Goal: Task Accomplishment & Management: Manage account settings

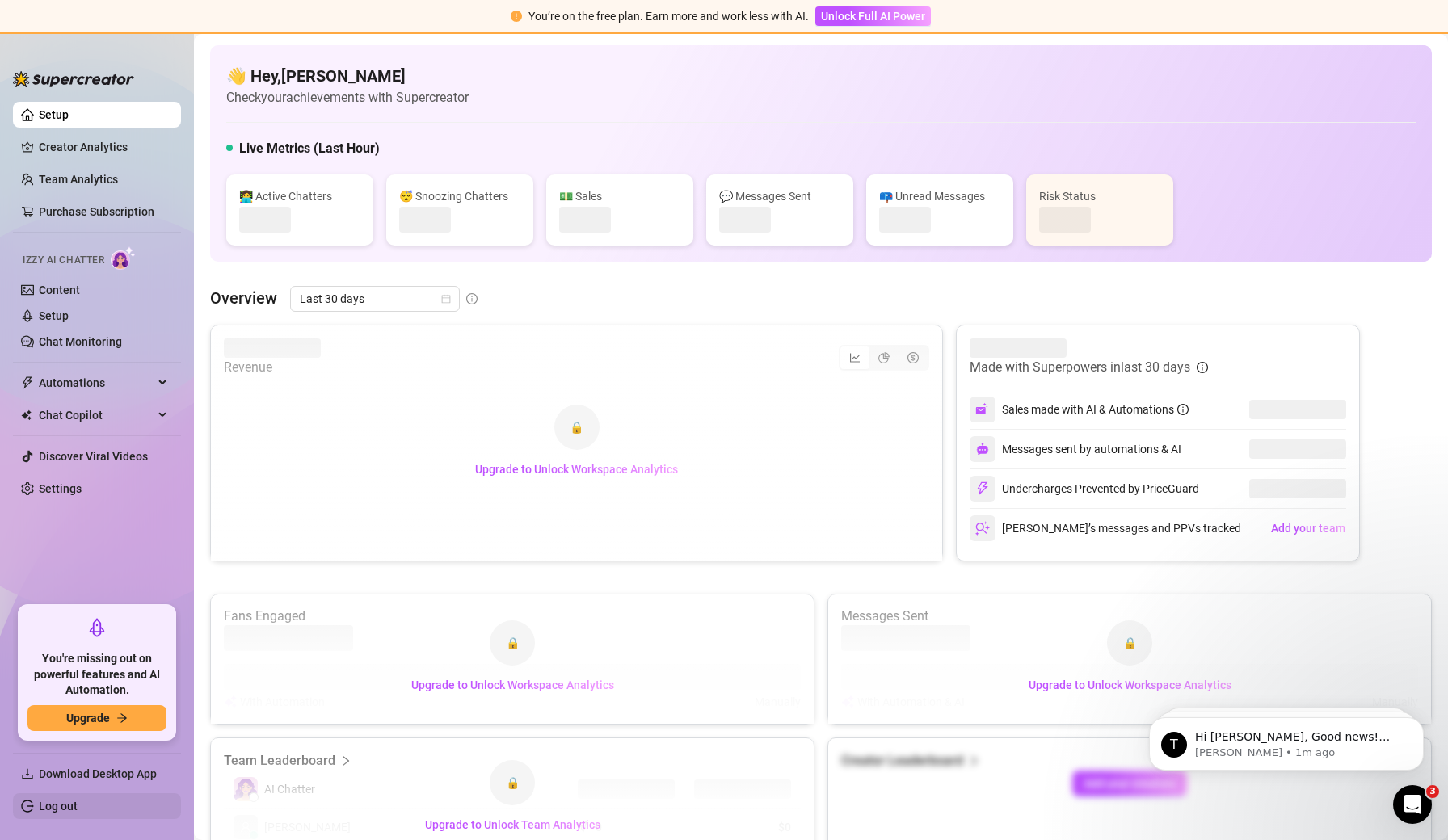
click at [74, 813] on link "Log out" at bounding box center [58, 806] width 39 height 13
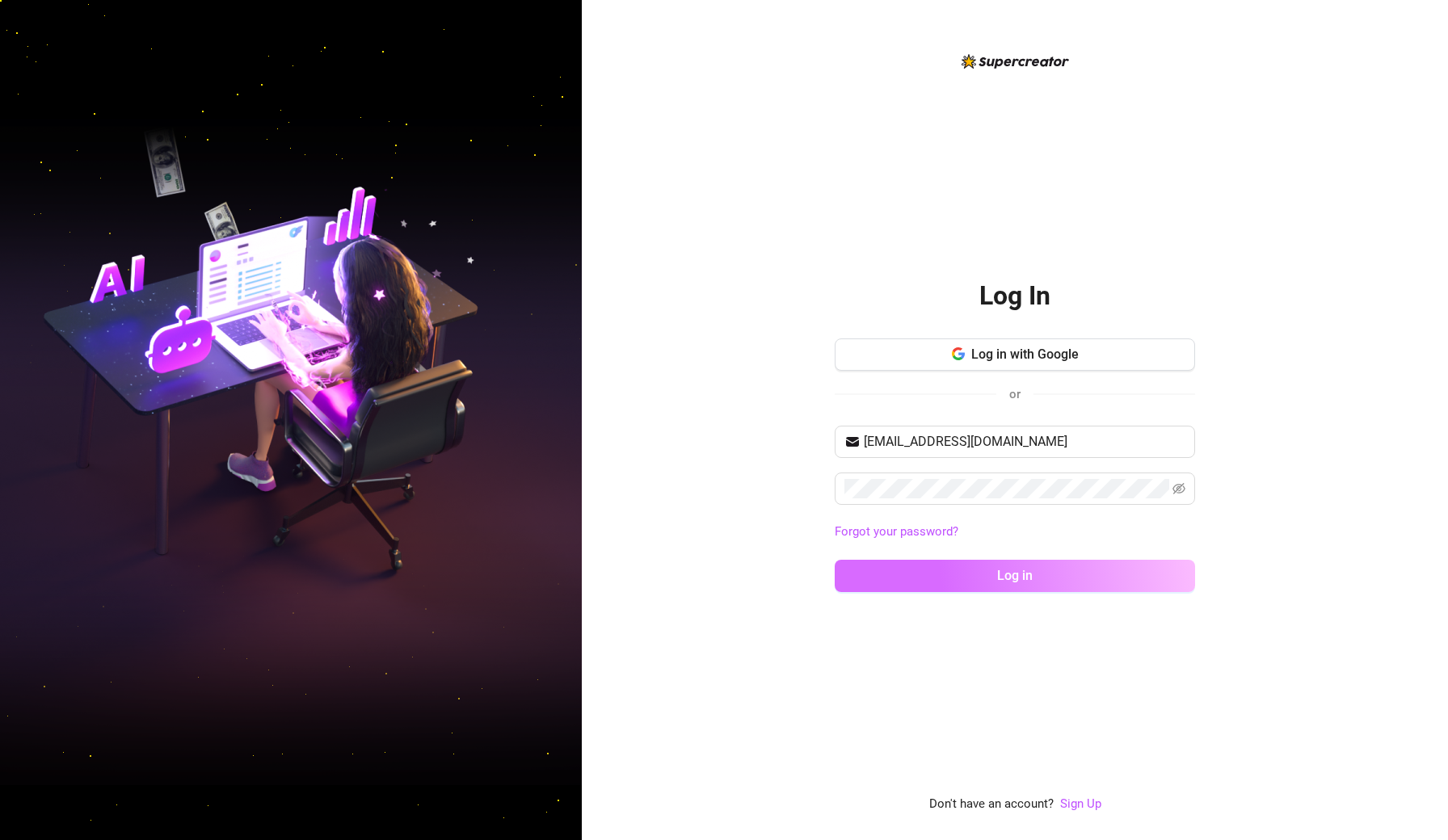
click at [975, 570] on button "Log in" at bounding box center [1015, 575] width 361 height 33
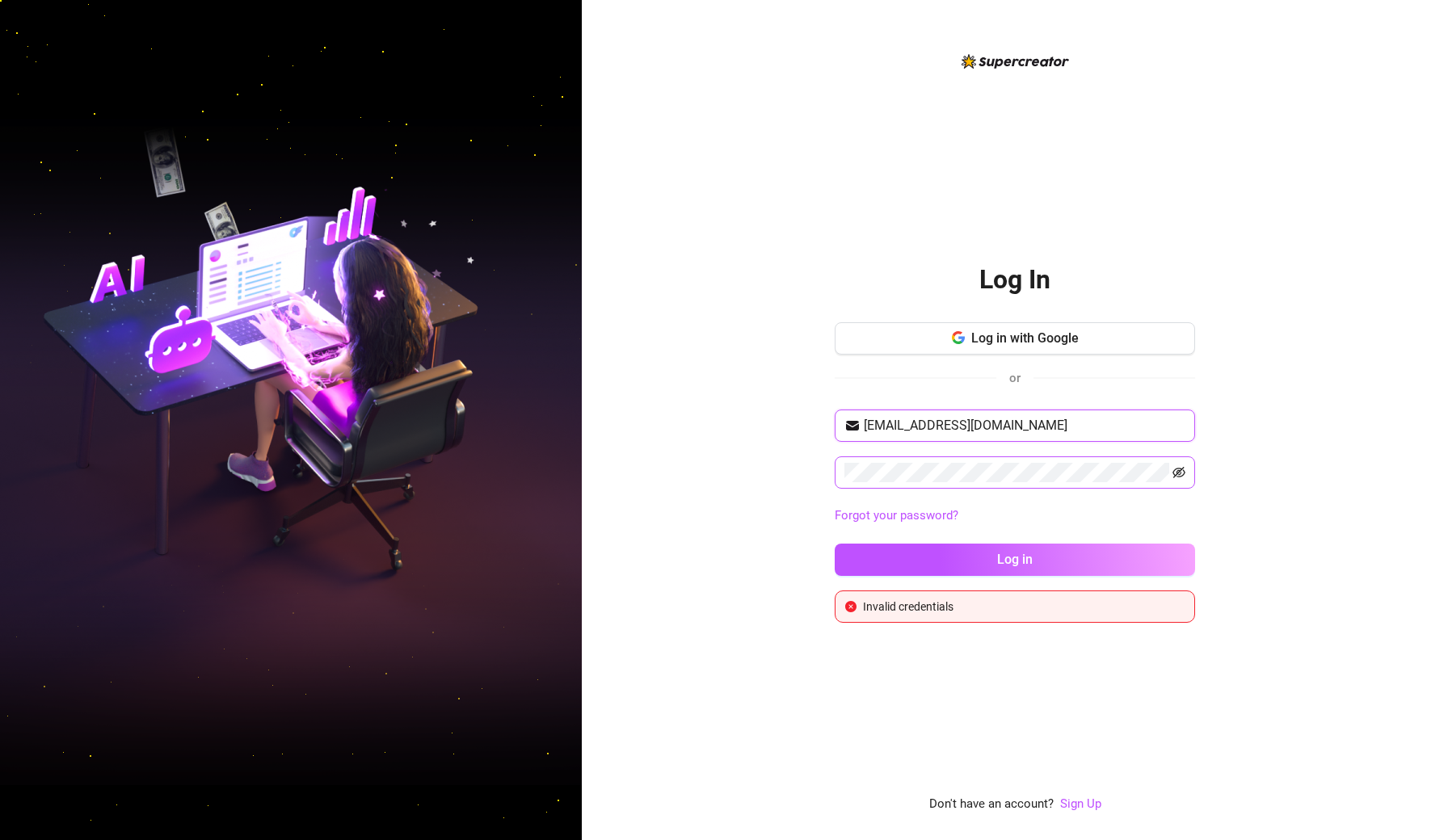
click at [1182, 470] on icon "eye-invisible" at bounding box center [1179, 472] width 13 height 13
click at [1007, 553] on span "Log in" at bounding box center [1014, 559] width 35 height 15
click at [1015, 559] on button "Log in" at bounding box center [1015, 559] width 361 height 33
type input "[EMAIL_ADDRESS][DOMAIN_NAME]"
click at [1344, 484] on div "Log In Log in with Google or [EMAIL_ADDRESS][DOMAIN_NAME] Forgot your password?…" at bounding box center [1014, 420] width 867 height 840
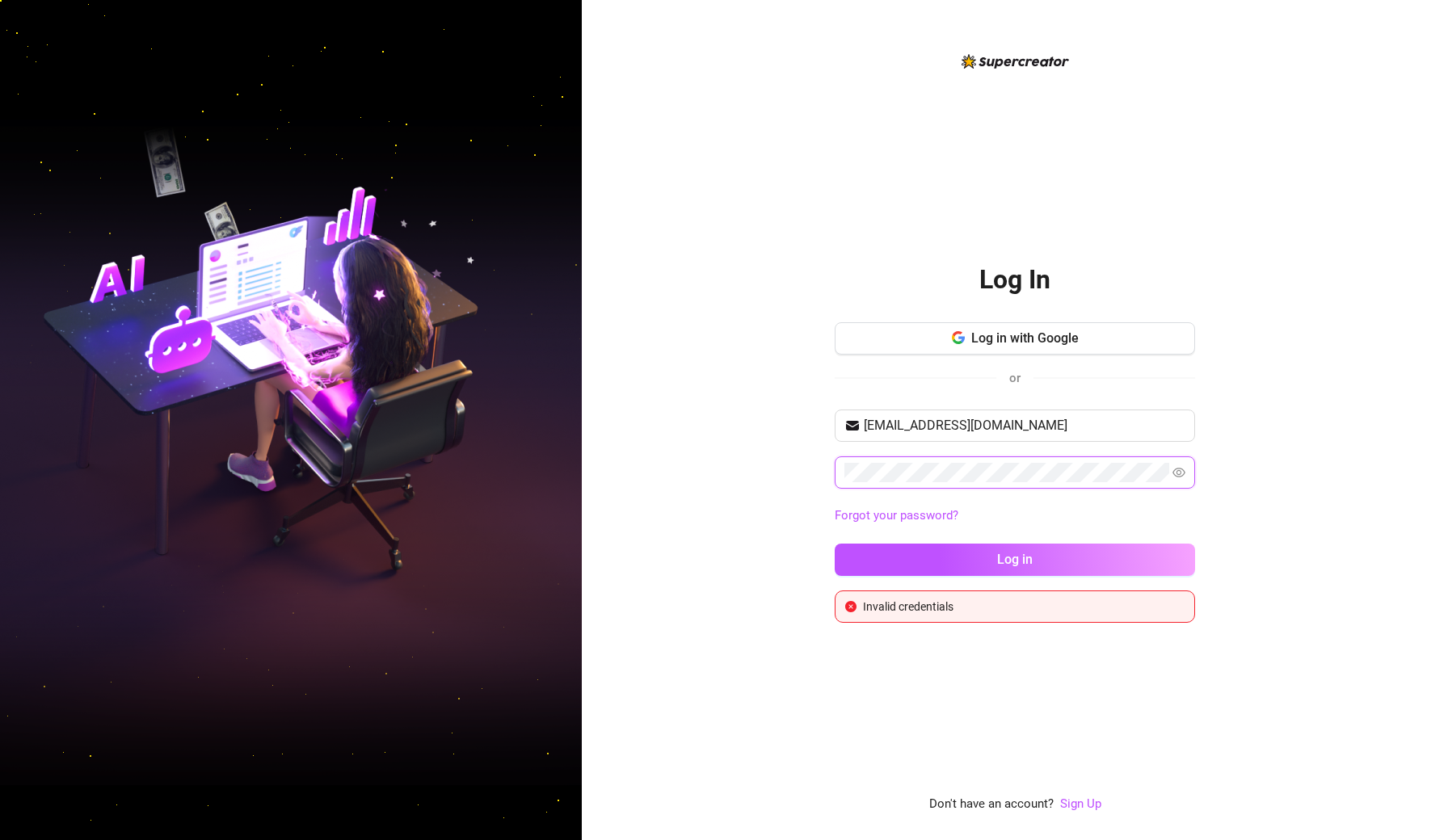
click at [1015, 559] on button "Log in" at bounding box center [1015, 559] width 361 height 33
click at [861, 530] on div "[EMAIL_ADDRESS][DOMAIN_NAME] Forgot your password? Log in" at bounding box center [1015, 500] width 361 height 181
click at [867, 510] on link "Forgot your password?" at bounding box center [896, 515] width 124 height 15
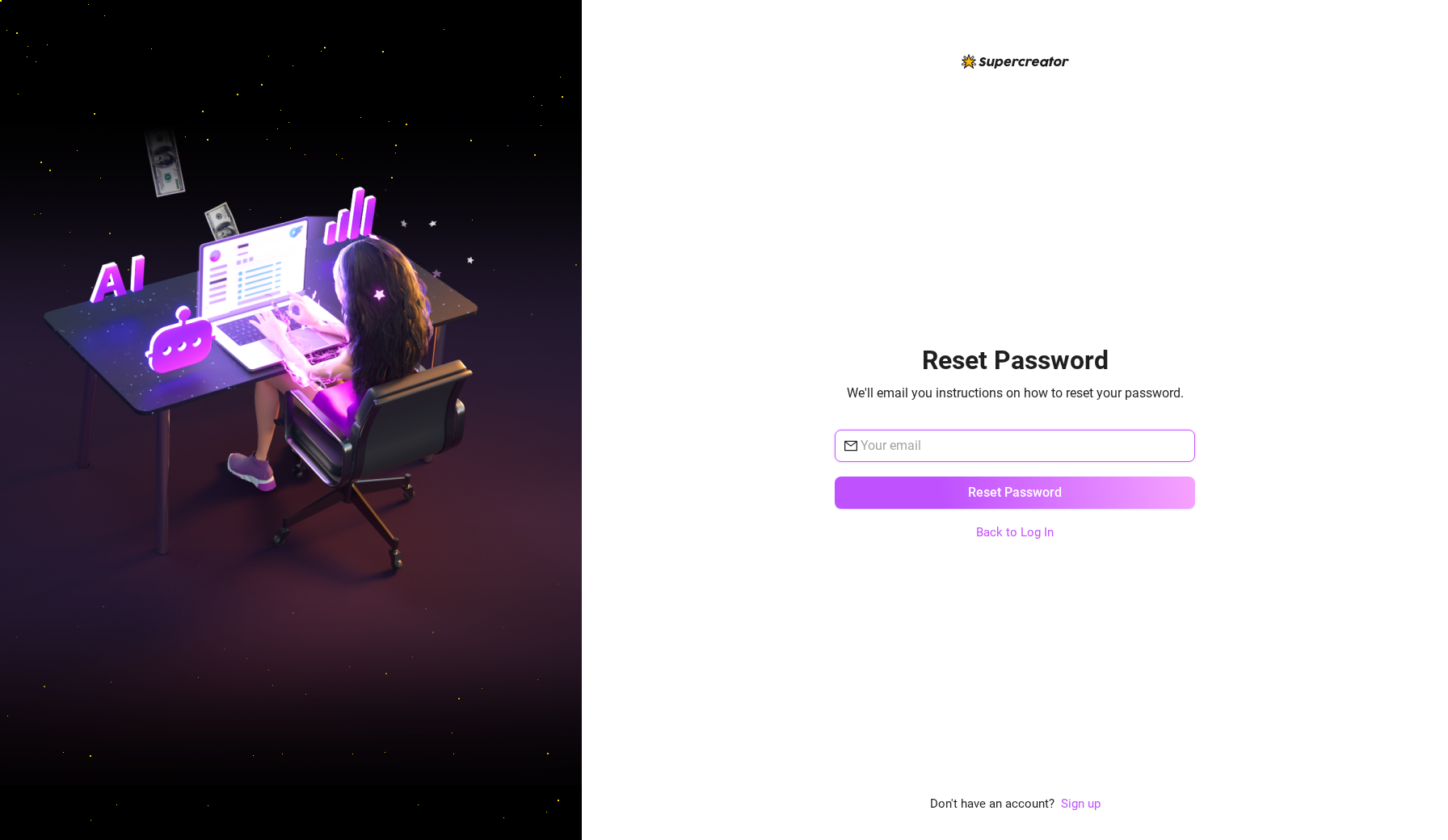
click at [883, 443] on input "text" at bounding box center [1022, 446] width 325 height 19
type input "[EMAIL_ADDRESS][DOMAIN_NAME]"
click at [1015, 492] on button "Reset Password" at bounding box center [1015, 493] width 361 height 33
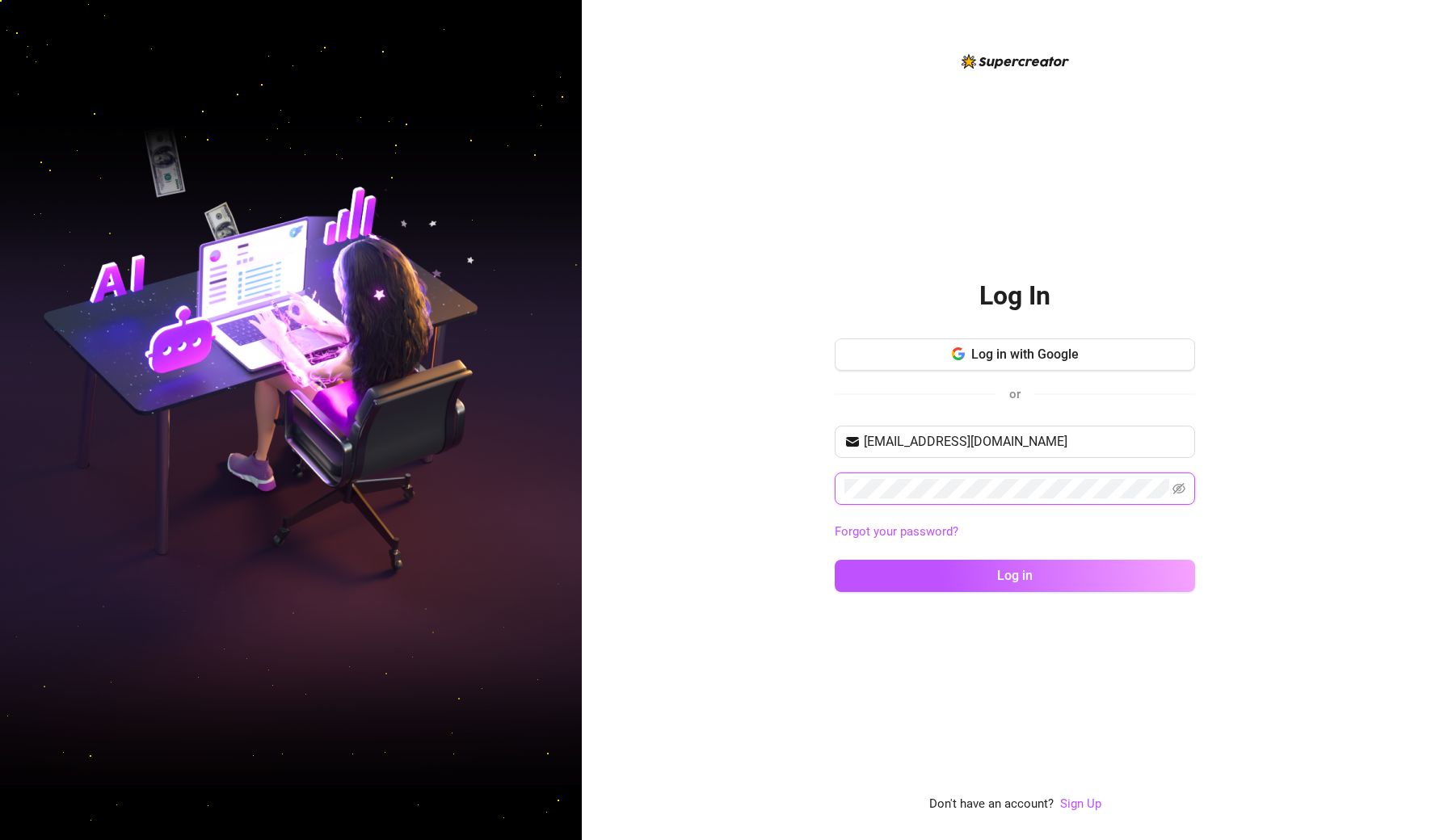
click at [1015, 575] on button "Log in" at bounding box center [1015, 575] width 361 height 33
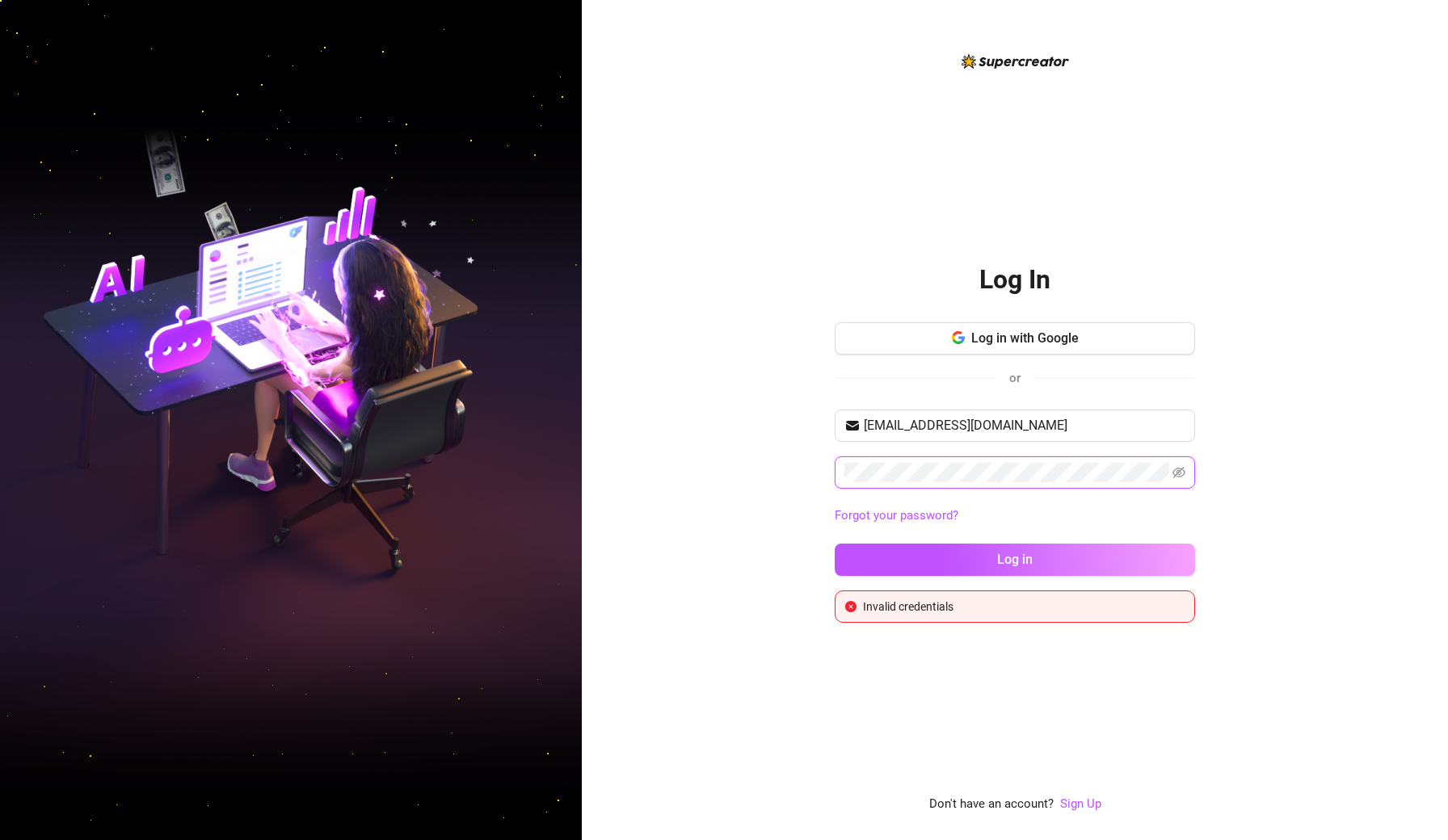
click at [1015, 559] on button "Log in" at bounding box center [1015, 559] width 361 height 33
click at [1183, 471] on icon "eye-invisible" at bounding box center [1179, 472] width 13 height 13
click at [1015, 559] on button "Log in" at bounding box center [1015, 559] width 361 height 33
type input "[EMAIL_ADDRESS][DOMAIN_NAME]"
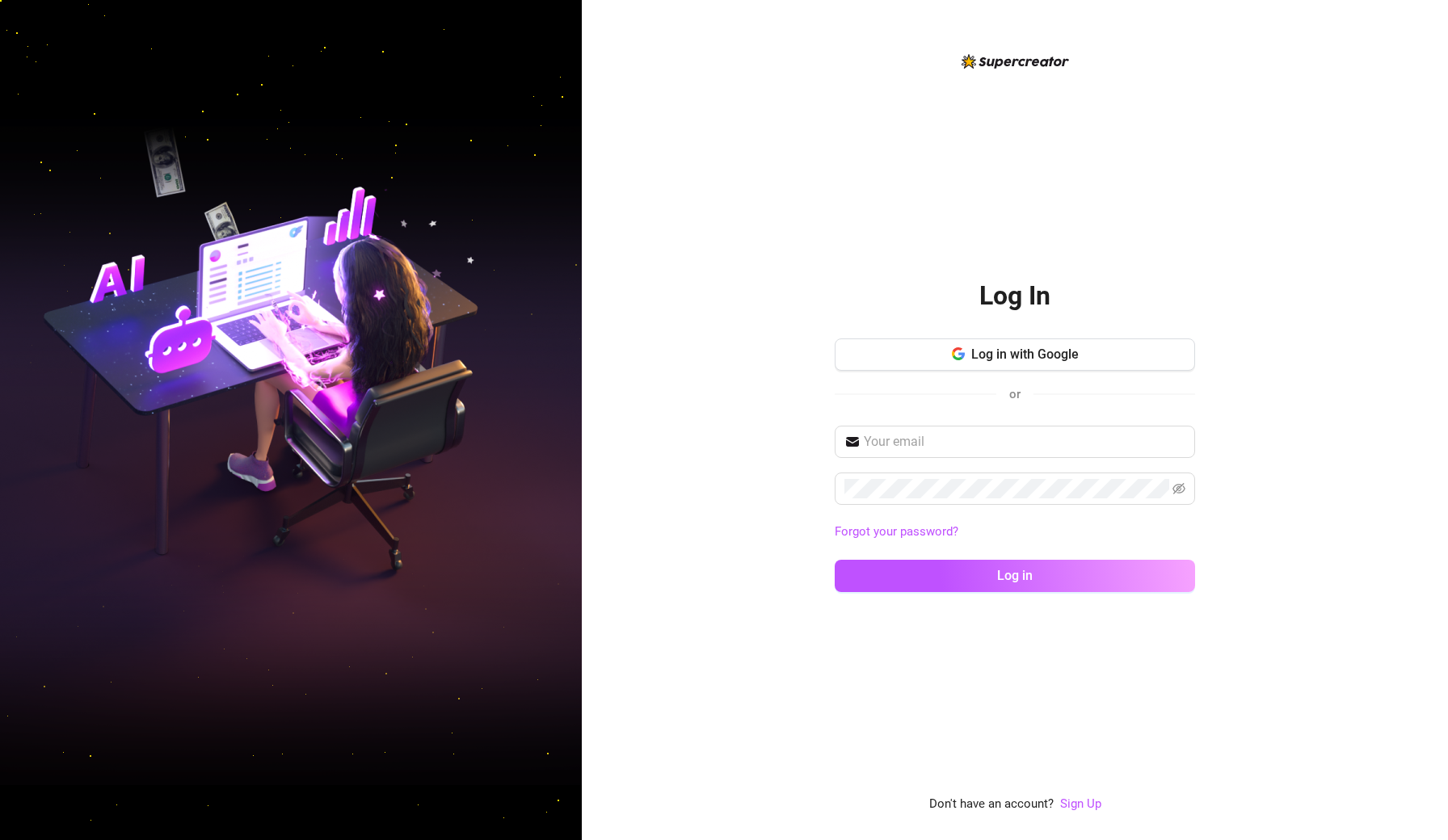
click at [1155, 458] on div "Forgot your password? Log in" at bounding box center [1015, 516] width 361 height 181
click at [1019, 437] on input "text" at bounding box center [1025, 442] width 322 height 19
type input "[EMAIL_ADDRESS][DOMAIN_NAME]"
click at [1015, 575] on button "Log in" at bounding box center [1015, 575] width 361 height 33
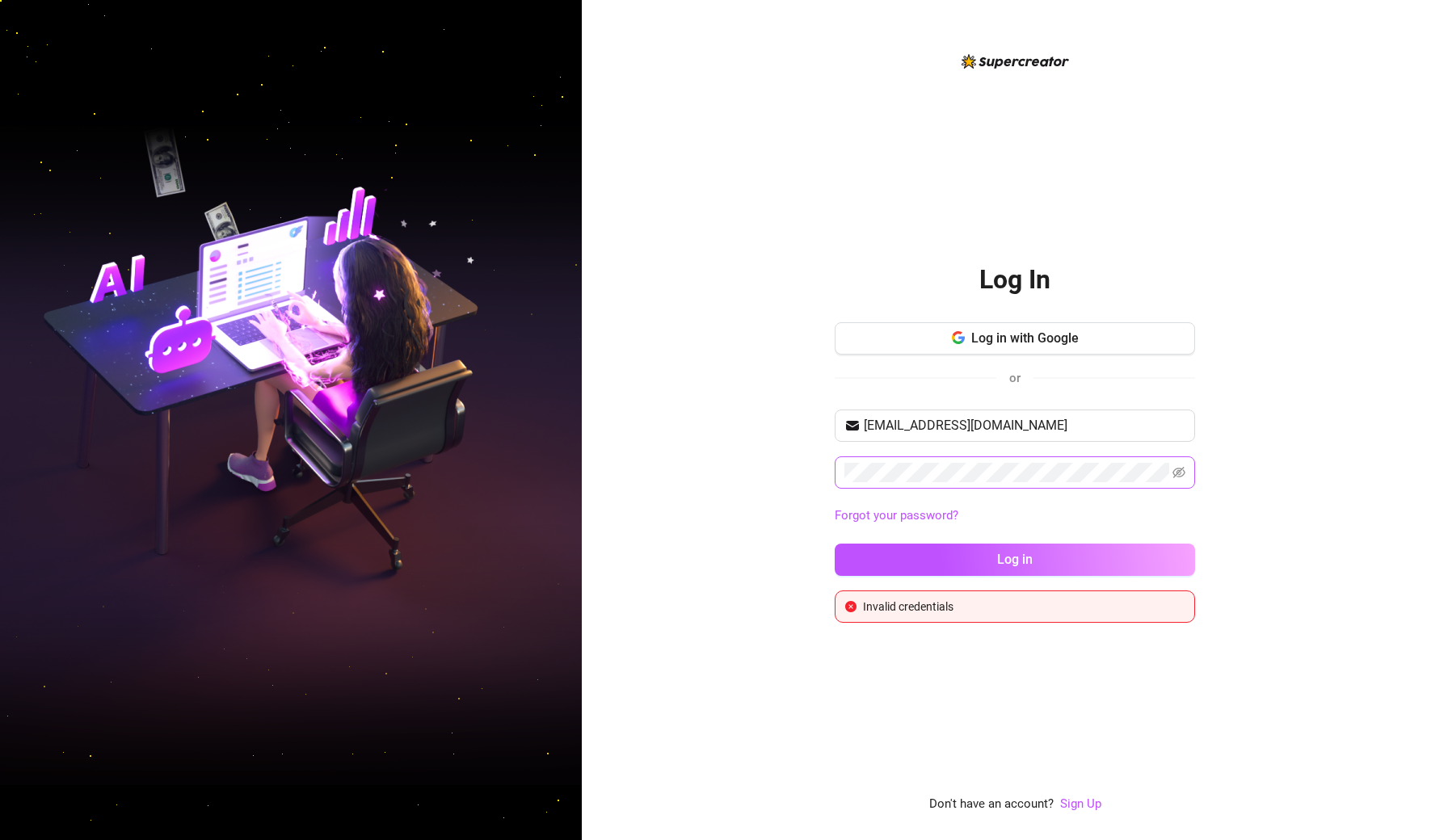
click at [979, 484] on span at bounding box center [1015, 472] width 361 height 33
click at [1015, 559] on button "Log in" at bounding box center [1015, 559] width 361 height 33
click at [1182, 457] on span at bounding box center [1015, 472] width 361 height 33
click at [1179, 463] on span at bounding box center [1179, 472] width 13 height 19
click at [1193, 471] on span at bounding box center [1015, 472] width 361 height 33
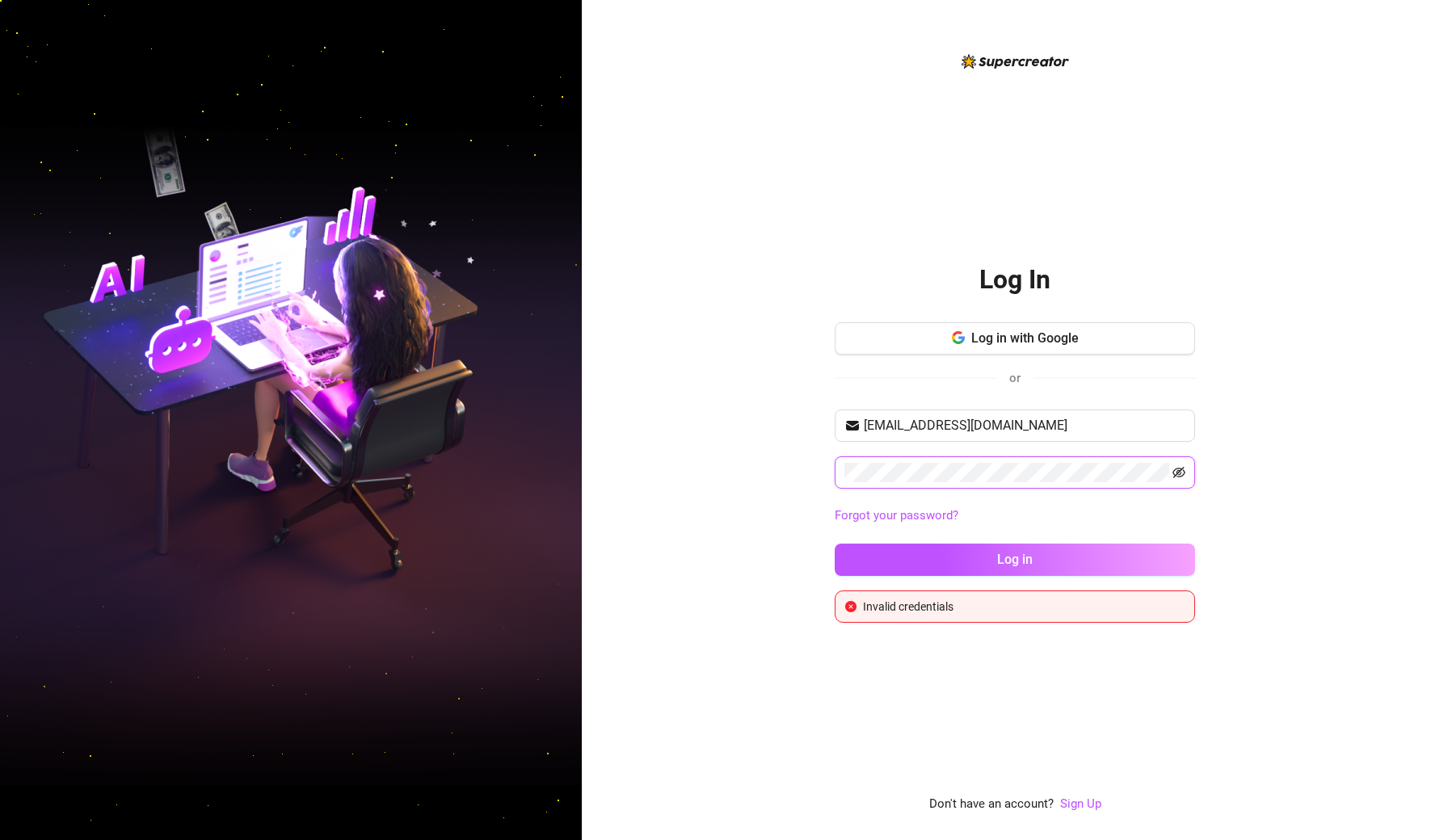
click at [1181, 471] on icon "eye-invisible" at bounding box center [1179, 472] width 13 height 13
click at [936, 503] on div "Forgot your password?" at bounding box center [1015, 515] width 361 height 26
click at [932, 511] on link "Forgot your password?" at bounding box center [896, 515] width 124 height 15
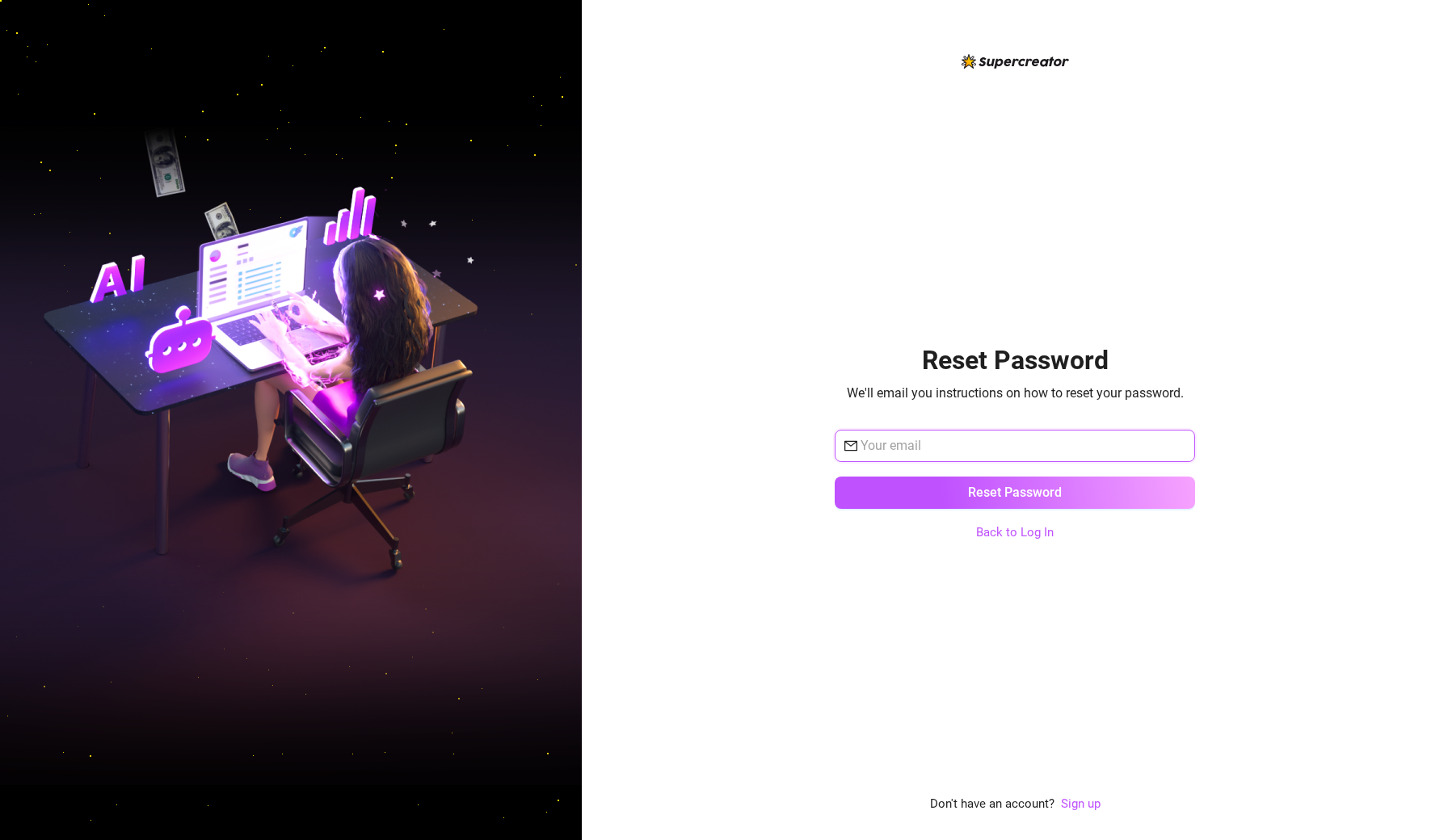
click at [920, 441] on input "text" at bounding box center [1022, 446] width 325 height 19
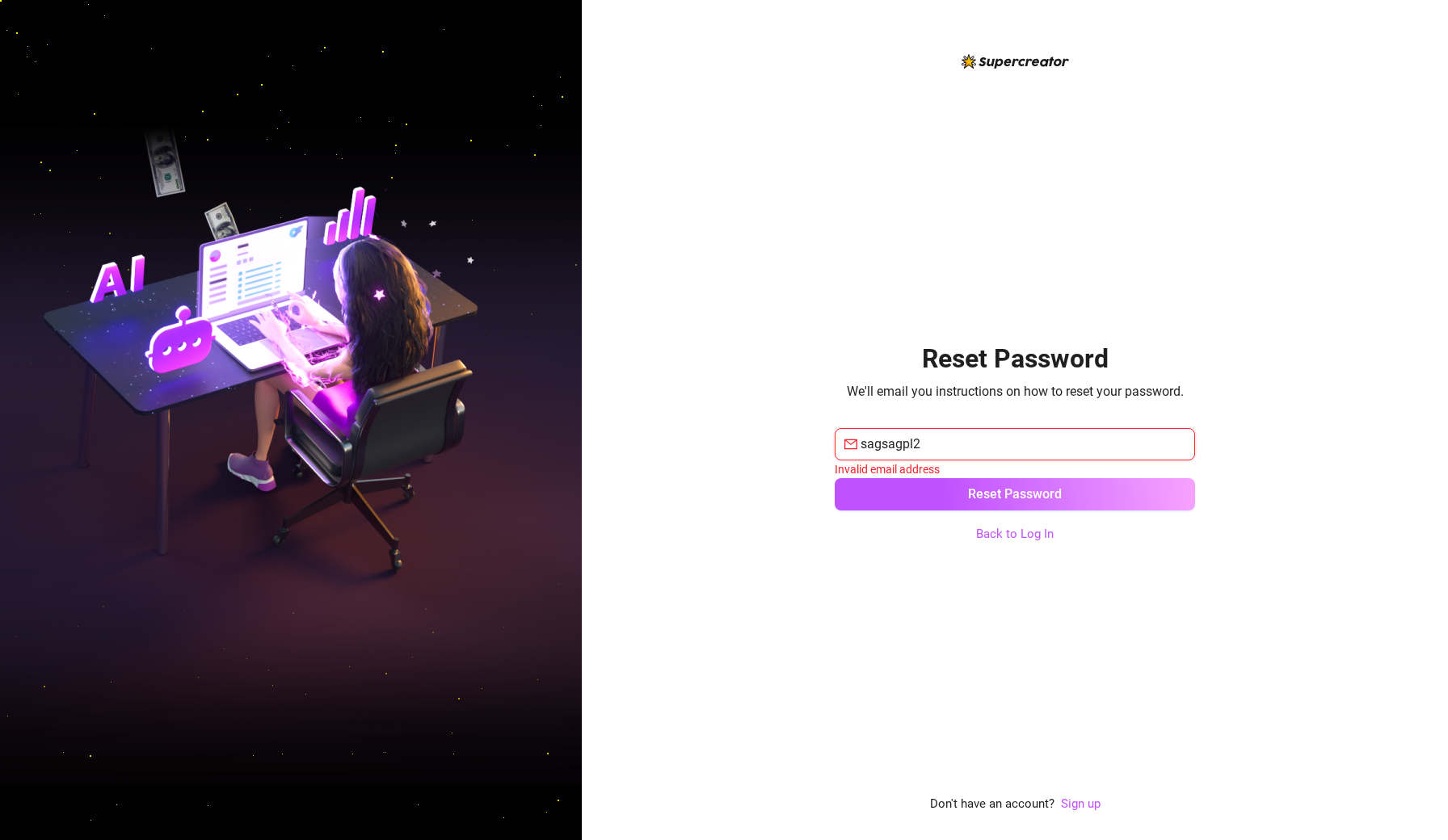
click at [1015, 493] on button "Reset Password" at bounding box center [1015, 494] width 361 height 33
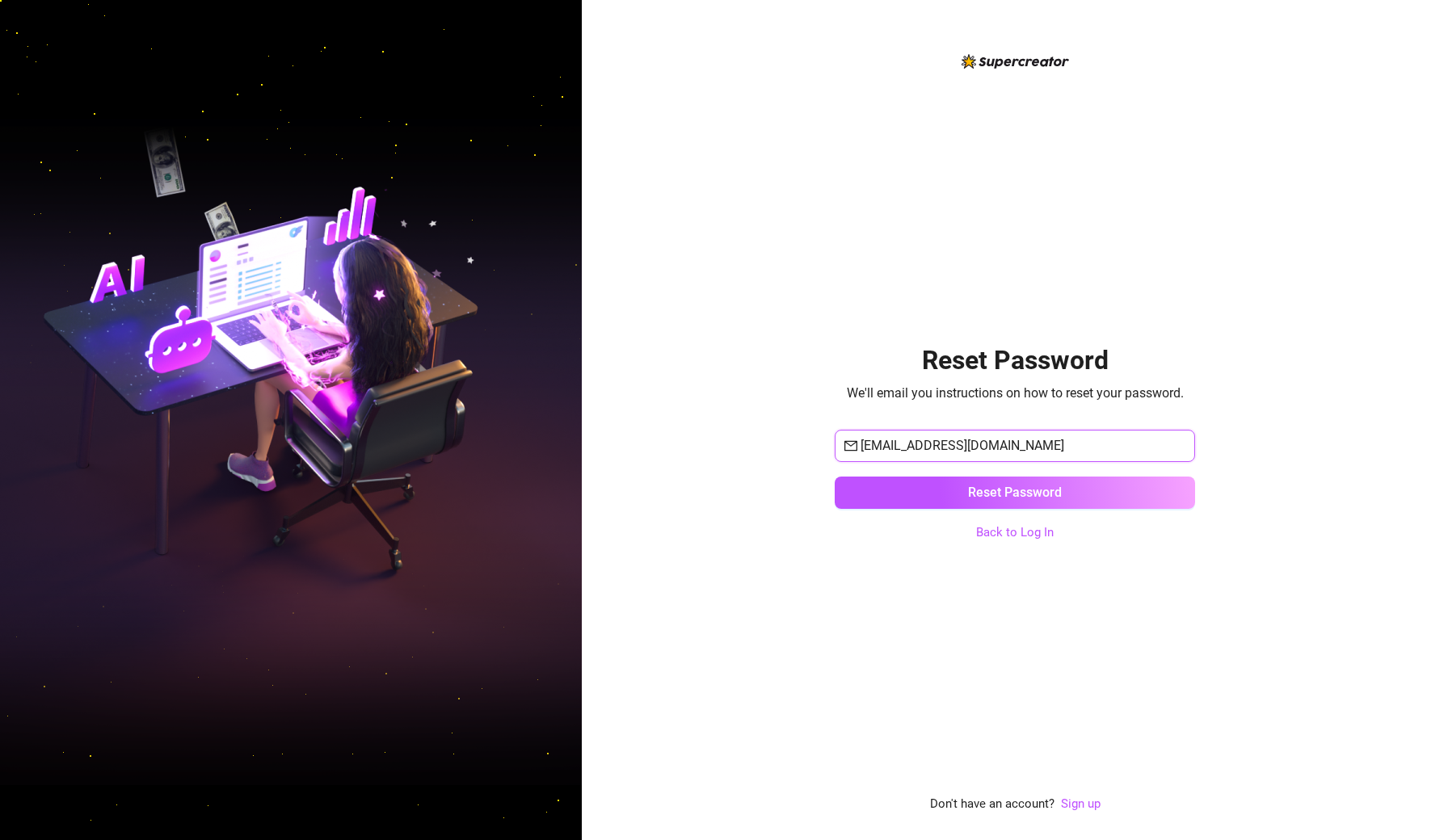
type input "[EMAIL_ADDRESS][DOMAIN_NAME]"
click at [1015, 492] on button "Reset Password" at bounding box center [1015, 493] width 361 height 33
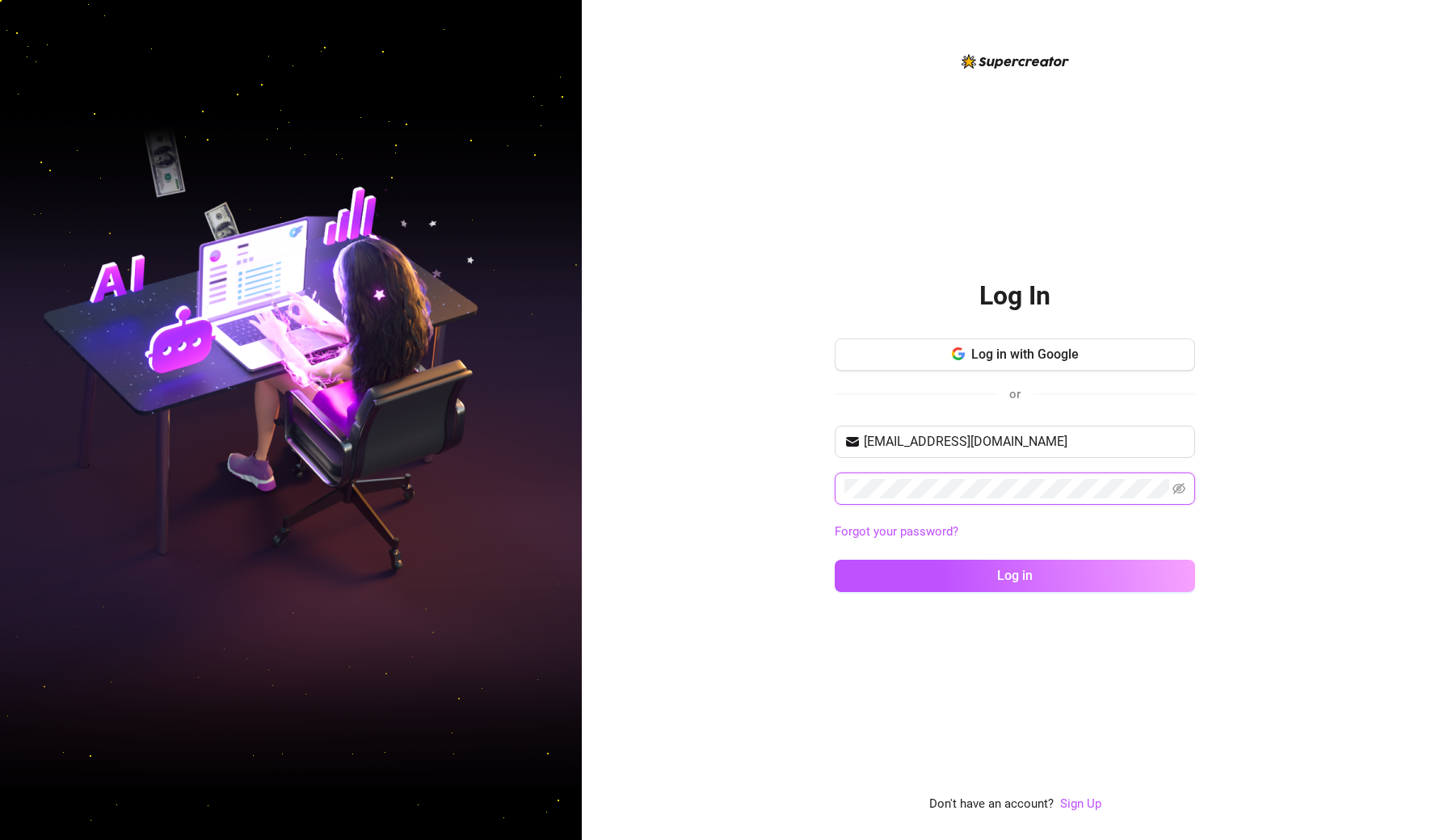
click at [1015, 575] on button "Log in" at bounding box center [1015, 575] width 361 height 33
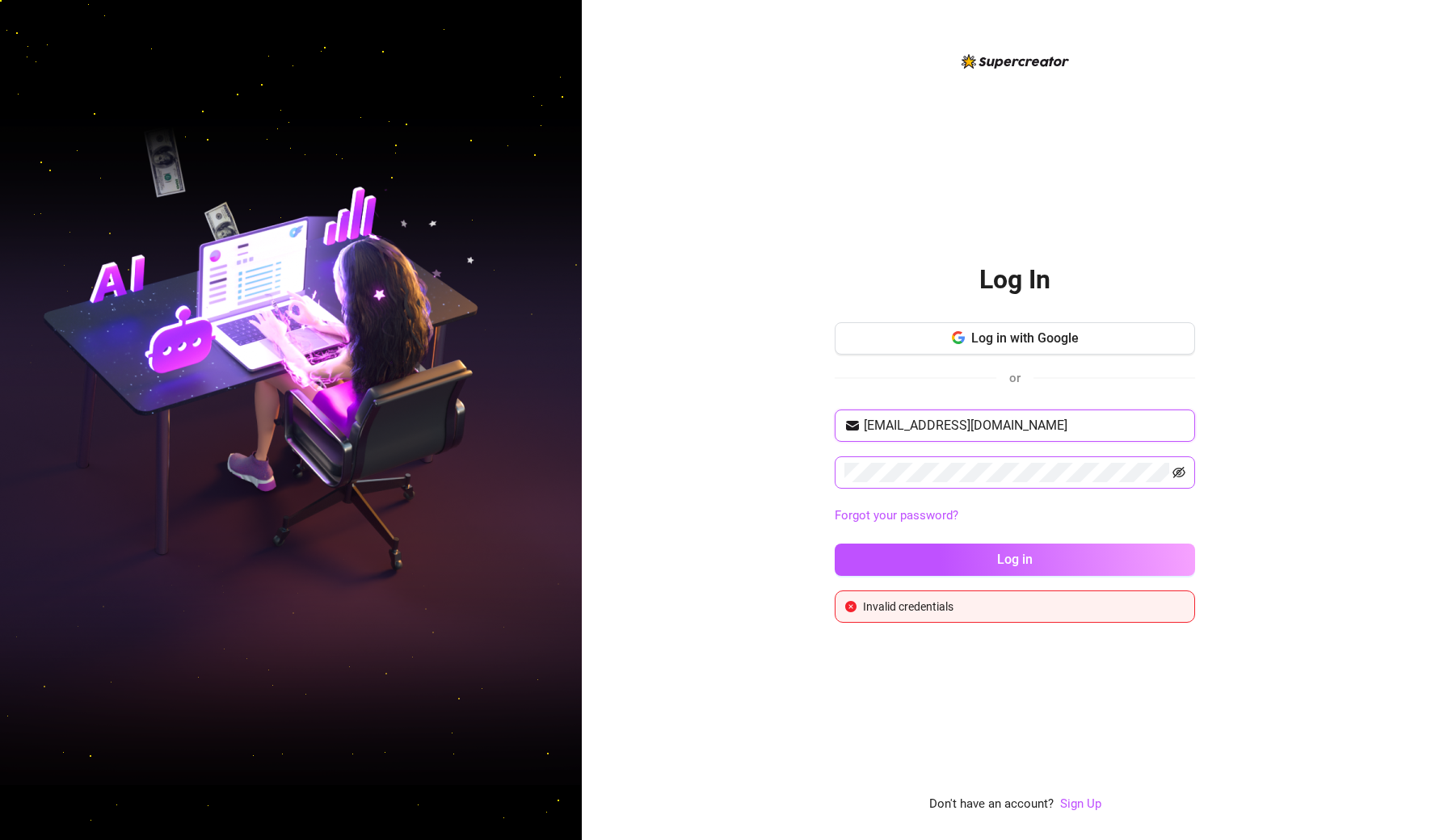
click at [1184, 473] on icon "eye-invisible" at bounding box center [1179, 472] width 13 height 11
click at [1014, 525] on div "Forgot your password?" at bounding box center [1015, 515] width 361 height 26
drag, startPoint x: 952, startPoint y: 605, endPoint x: 905, endPoint y: 605, distance: 47.0
click at [903, 605] on div "Invalid credentials" at bounding box center [1024, 607] width 322 height 18
click at [669, 424] on div "Log In Log in with Google or [EMAIL_ADDRESS][DOMAIN_NAME] Forgot your password?…" at bounding box center [1014, 420] width 867 height 840
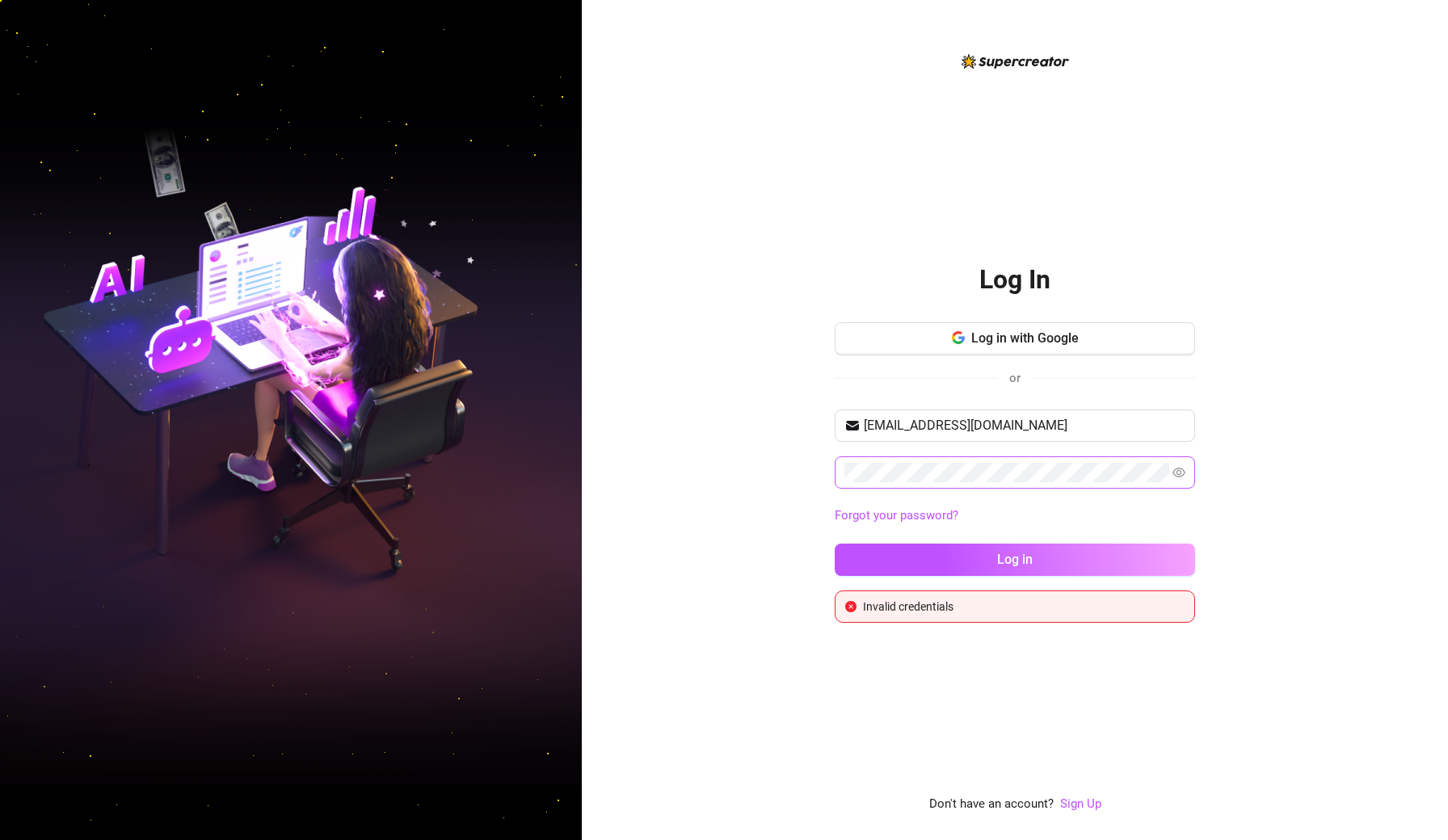
click at [940, 617] on div "Invalid credentials" at bounding box center [1015, 606] width 361 height 33
click at [928, 530] on div "[EMAIL_ADDRESS][DOMAIN_NAME] Forgot your password? Log in" at bounding box center [1015, 500] width 361 height 181
click at [967, 429] on input "[EMAIL_ADDRESS][DOMAIN_NAME]" at bounding box center [1025, 426] width 322 height 19
type input "[EMAIL_ADDRESS][DOMAIN_NAME]"
click at [1015, 559] on button "Log in" at bounding box center [1015, 559] width 361 height 33
